Goal: Task Accomplishment & Management: Use online tool/utility

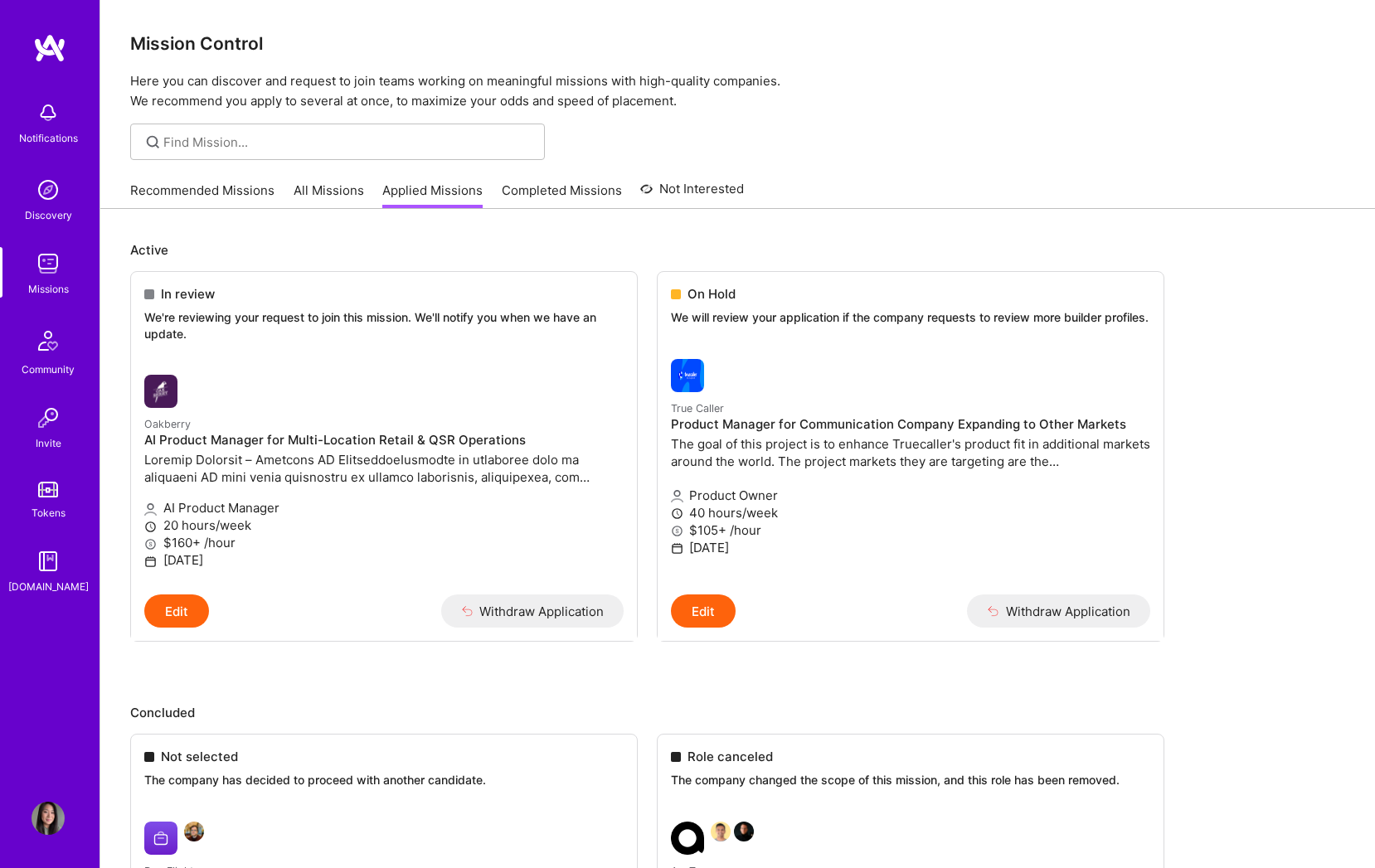
click at [203, 192] on link "Recommended Missions" at bounding box center [202, 195] width 145 height 27
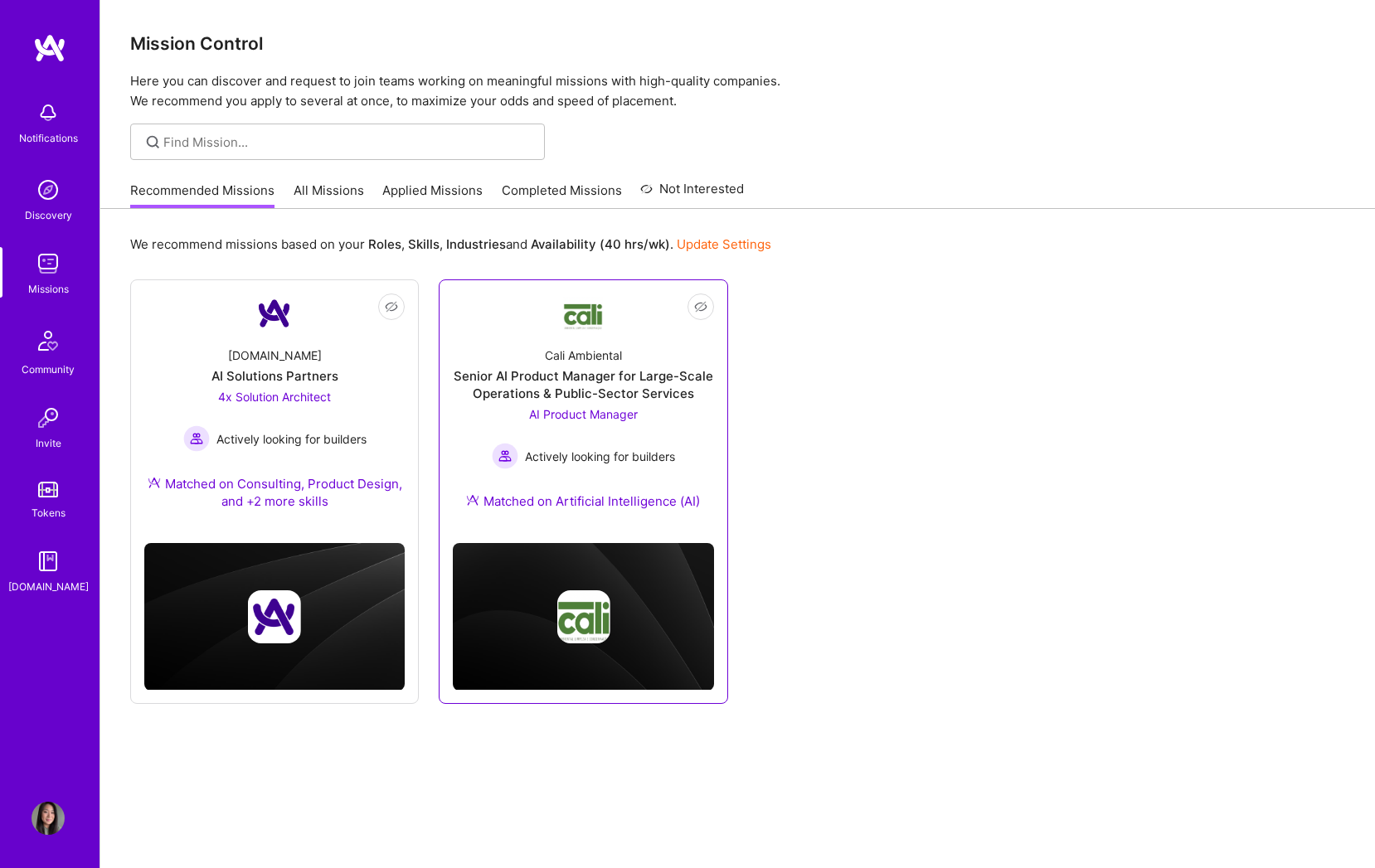
click at [616, 383] on div "Senior AI Product Manager for Large-Scale Operations & Public-Sector Services" at bounding box center [582, 385] width 260 height 35
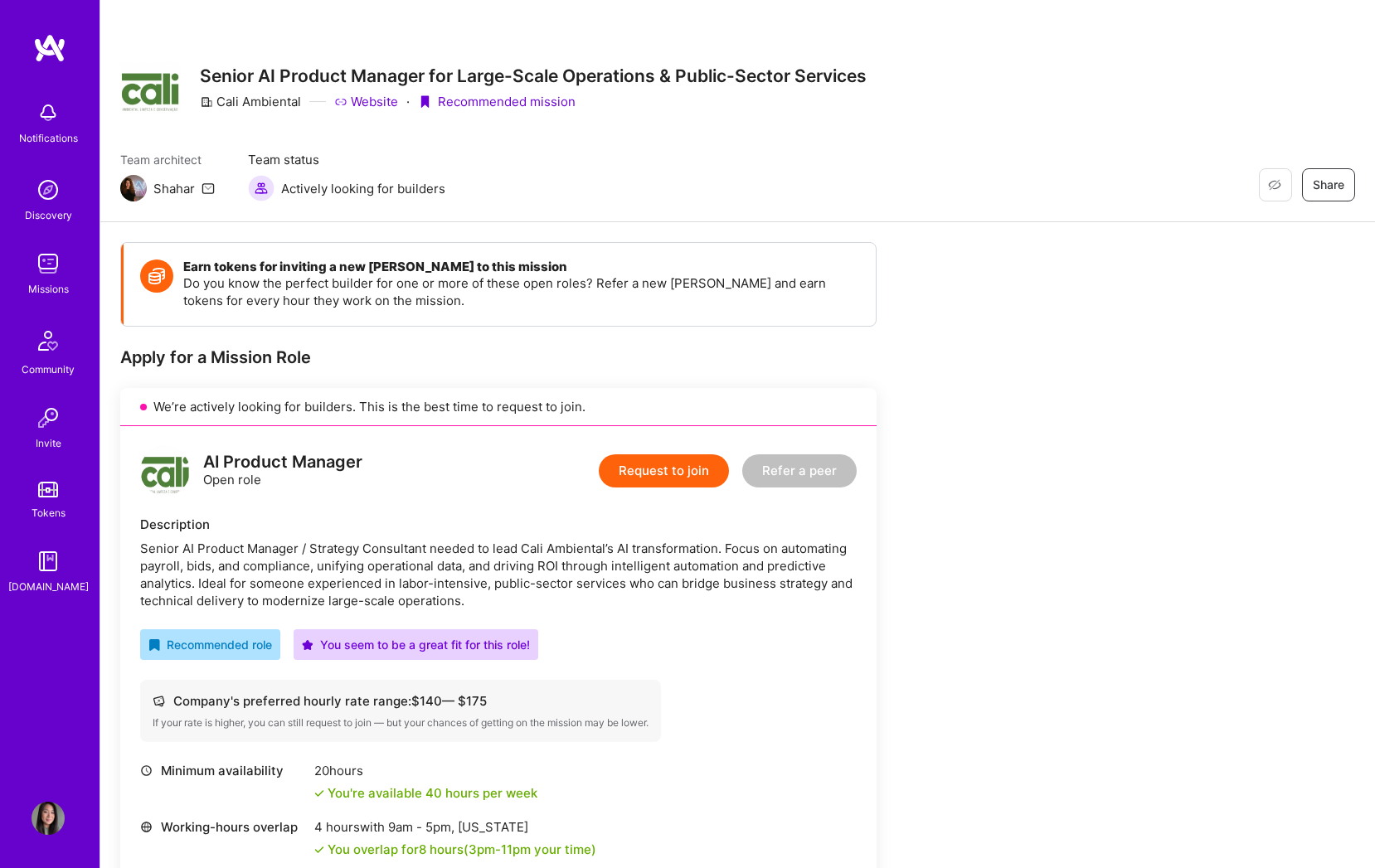
click at [369, 98] on link "Website" at bounding box center [366, 102] width 64 height 18
click at [40, 815] on img at bounding box center [48, 819] width 33 height 33
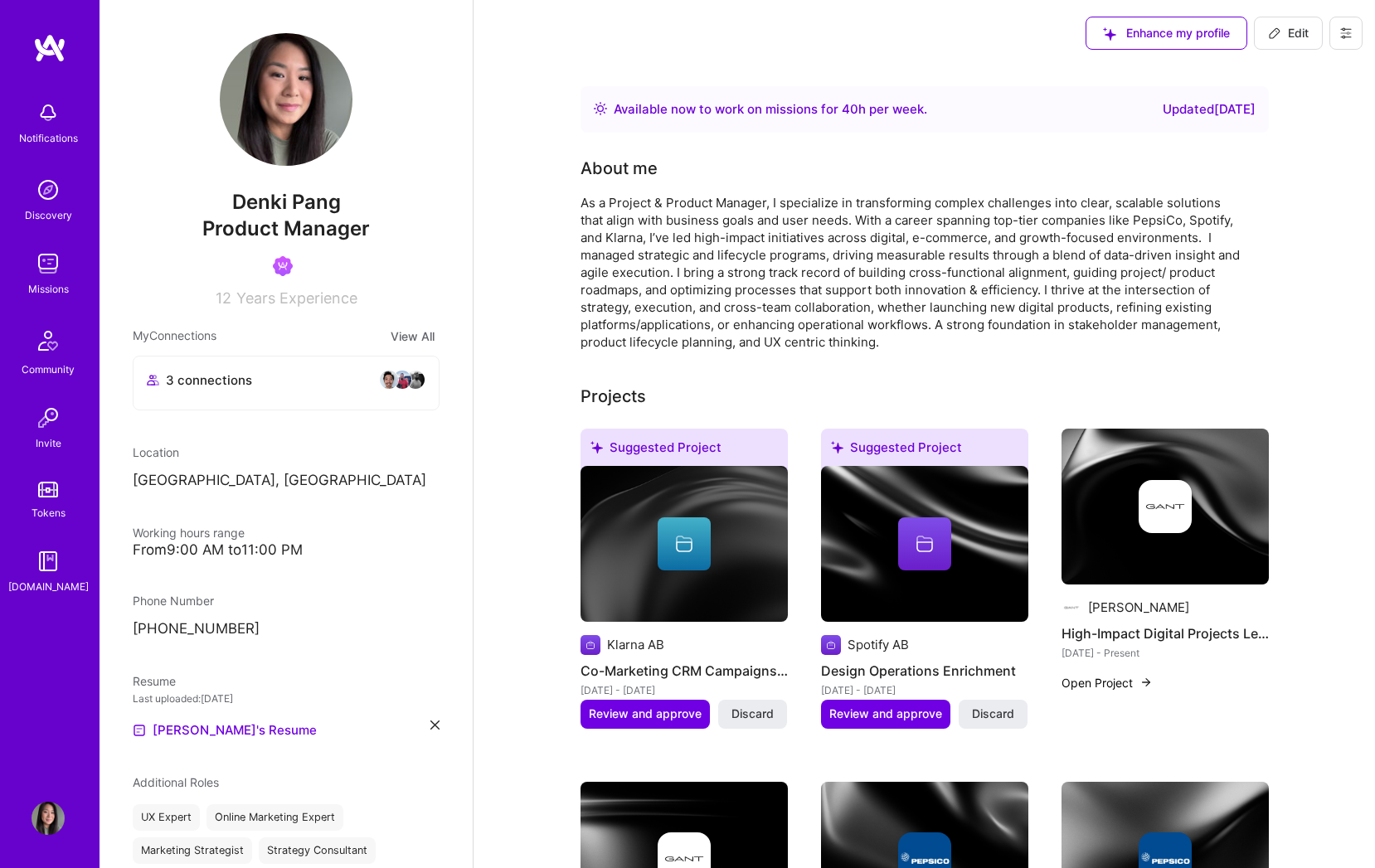
click at [57, 261] on img at bounding box center [48, 264] width 33 height 33
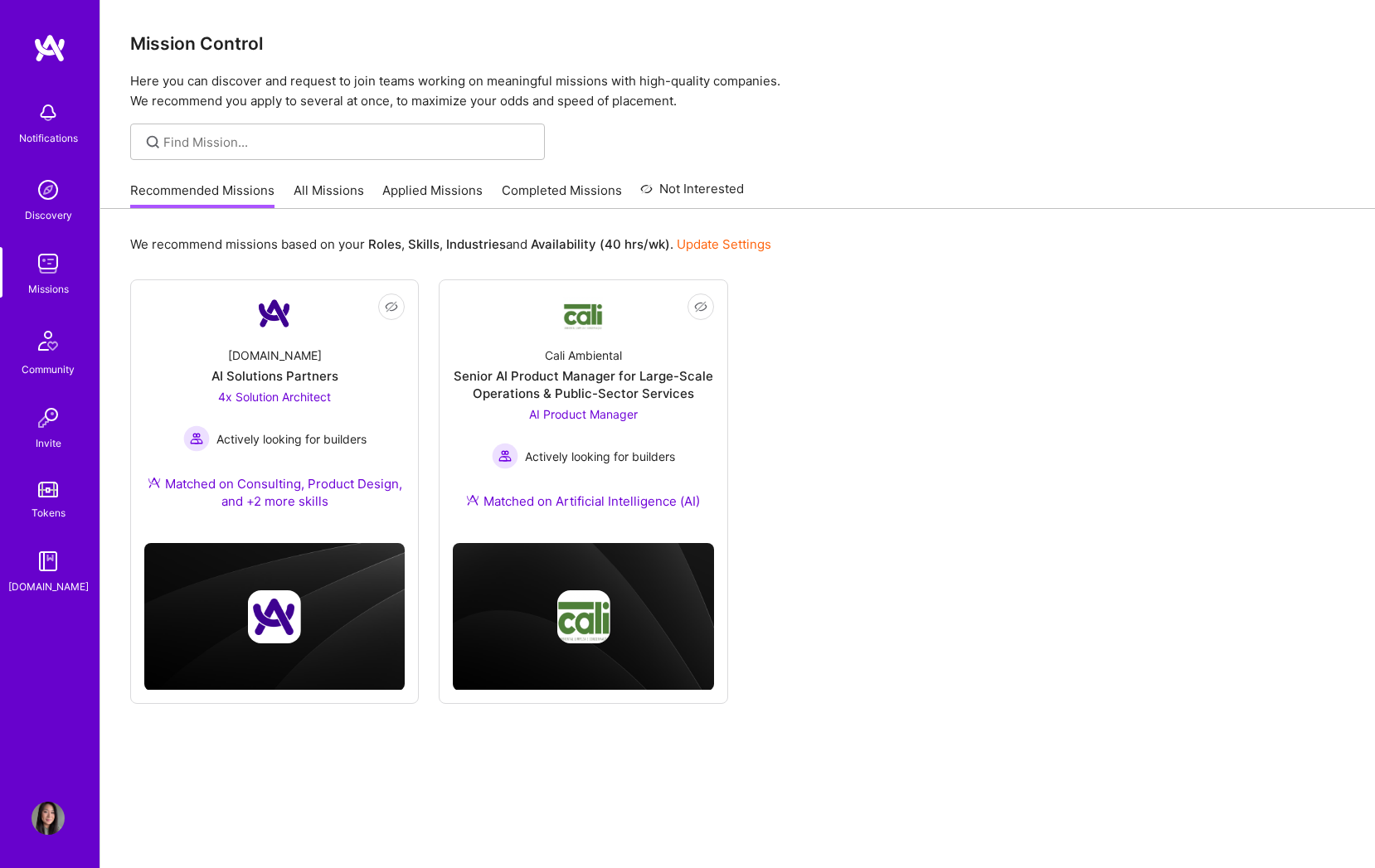
click at [53, 556] on img at bounding box center [48, 561] width 33 height 33
